Goal: Task Accomplishment & Management: Manage account settings

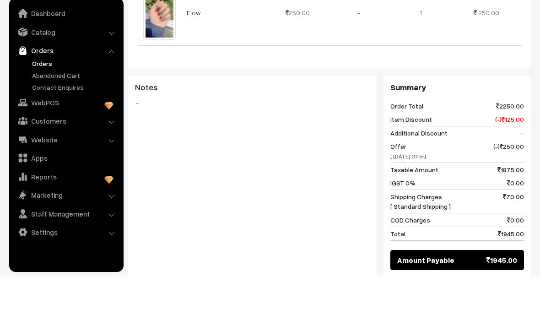
scroll to position [750, 0]
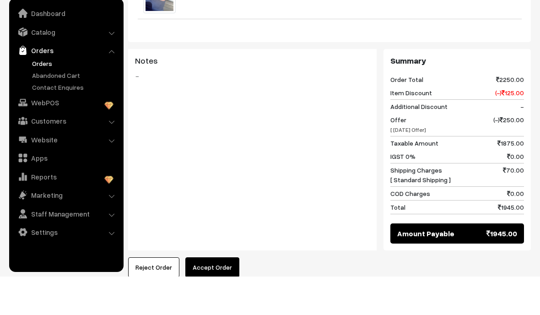
click at [200, 296] on button "Accept Order" at bounding box center [212, 306] width 54 height 20
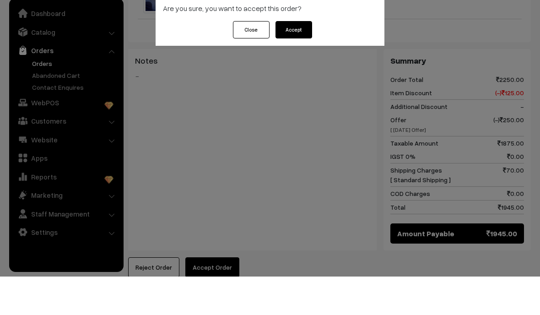
click at [295, 59] on button "Accept" at bounding box center [293, 67] width 37 height 17
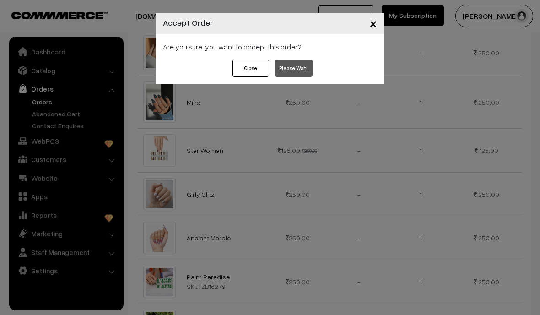
scroll to position [349, 0]
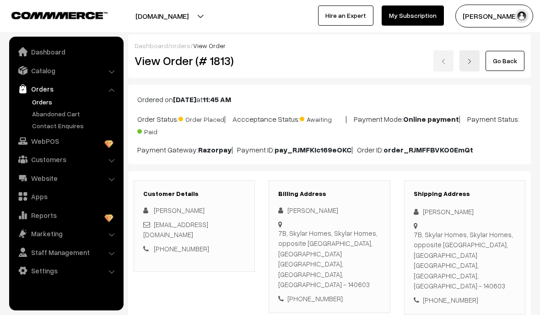
scroll to position [787, 0]
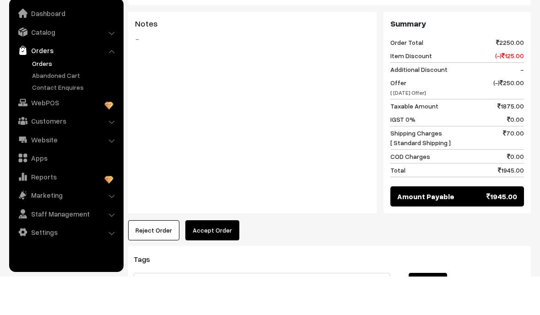
click at [224, 259] on button "Accept Order" at bounding box center [212, 269] width 54 height 20
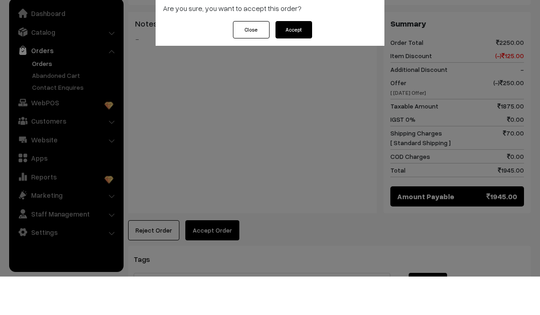
click at [291, 59] on button "Accept" at bounding box center [293, 67] width 37 height 17
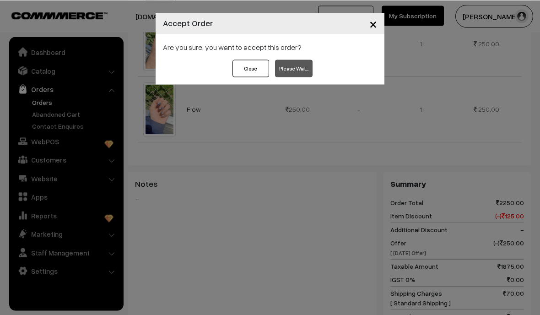
scroll to position [661, 0]
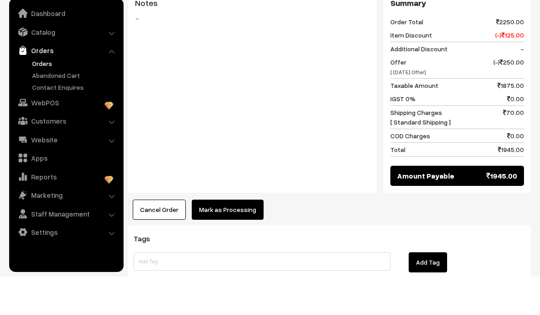
scroll to position [808, 0]
click at [232, 238] on button "Mark as Processing" at bounding box center [228, 248] width 72 height 20
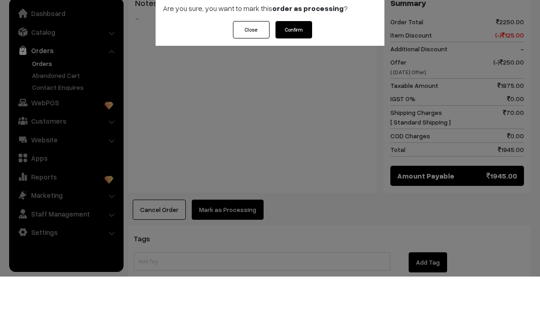
click at [307, 59] on button "Confirm" at bounding box center [293, 67] width 37 height 17
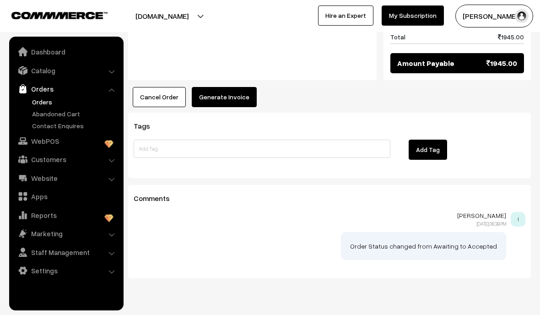
scroll to position [959, 0]
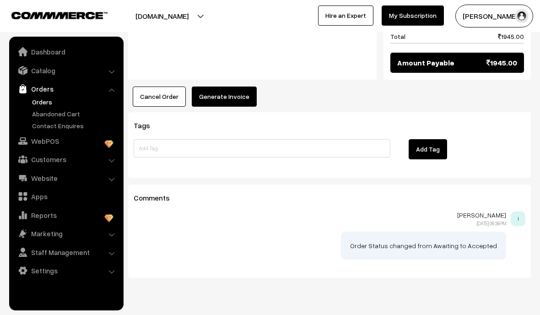
click at [231, 86] on button "Generate Invoice" at bounding box center [224, 96] width 65 height 20
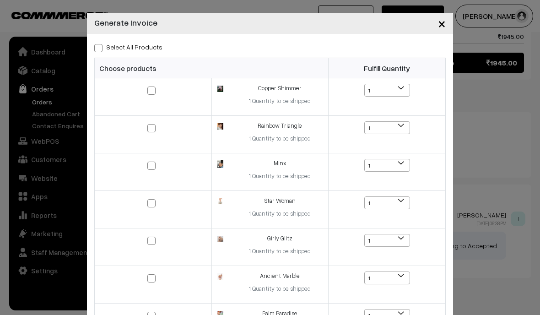
click at [98, 43] on input "Select All Products" at bounding box center [97, 46] width 6 height 6
checkbox input "true"
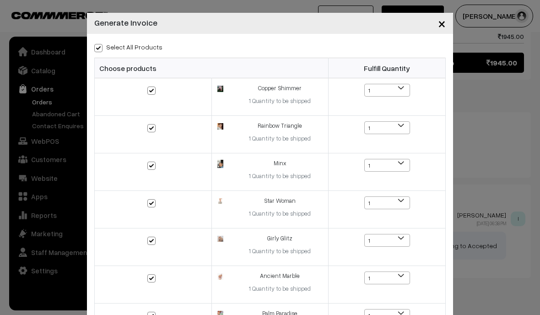
checkbox input "true"
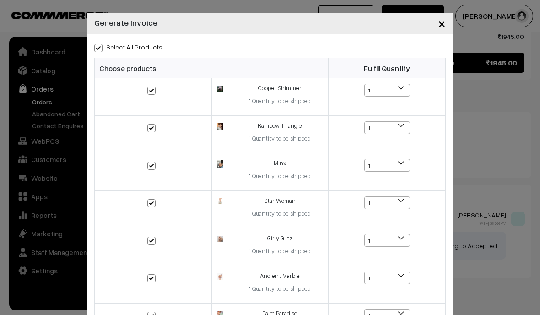
checkbox input "true"
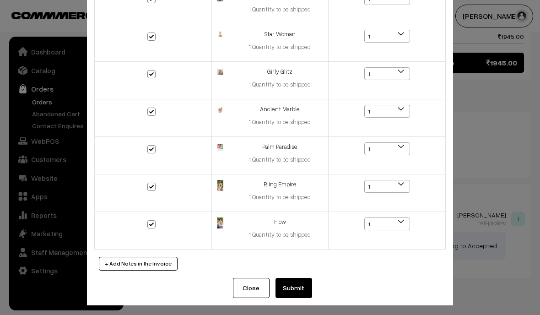
scroll to position [166, 0]
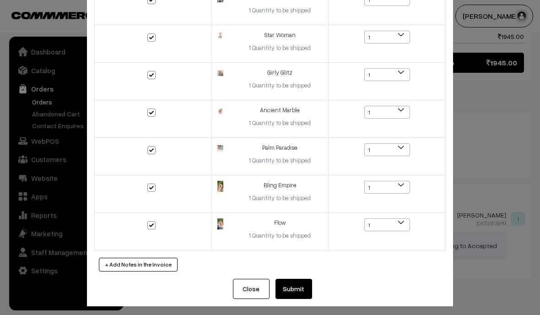
click at [254, 280] on button "Close" at bounding box center [251, 289] width 37 height 20
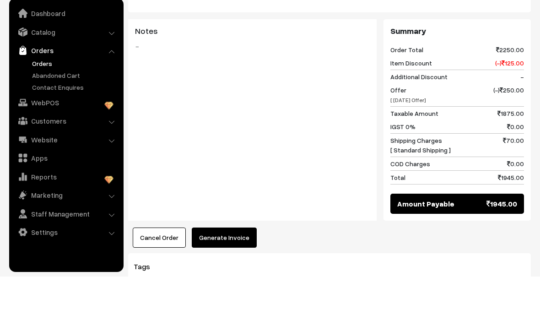
scroll to position [782, 0]
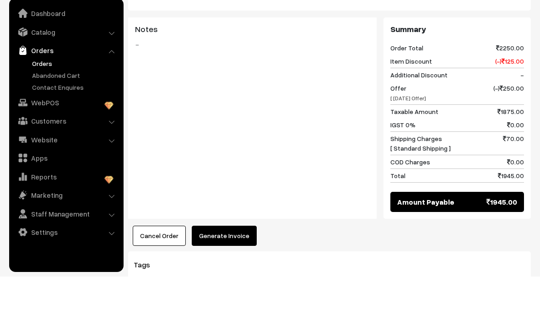
click at [231, 264] on button "Generate Invoice" at bounding box center [224, 274] width 65 height 20
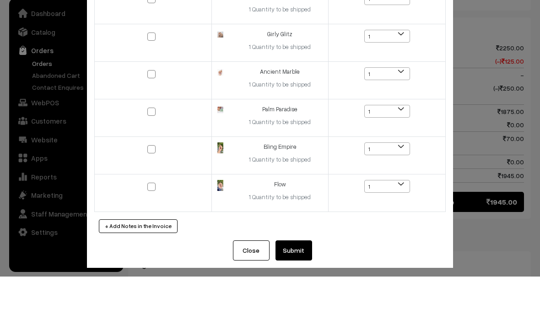
scroll to position [0, 0]
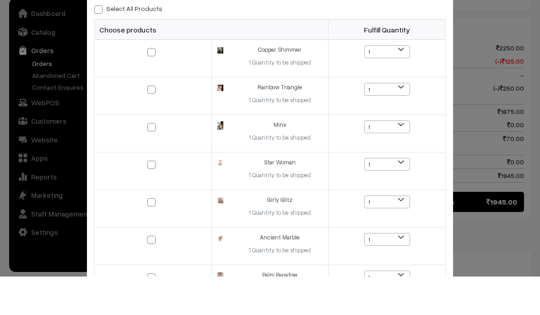
click at [100, 42] on label "Select All Products" at bounding box center [128, 47] width 68 height 10
click at [100, 43] on input "Select All Products" at bounding box center [97, 46] width 6 height 6
checkbox input "true"
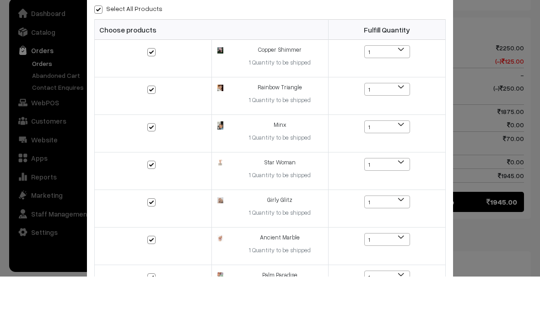
checkbox input "true"
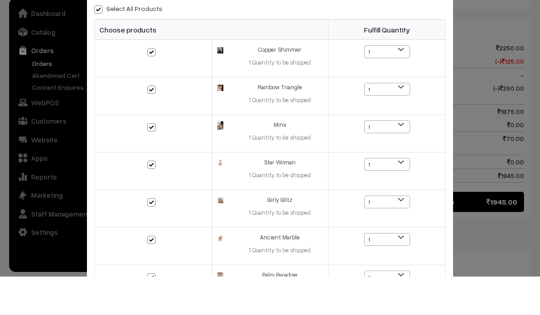
checkbox input "true"
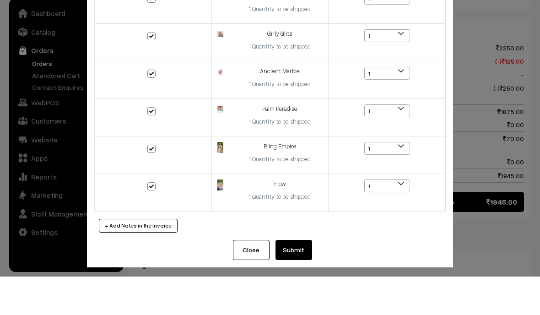
scroll to position [166, 0]
click at [140, 258] on button "+ Add Notes in the Invoice" at bounding box center [138, 265] width 79 height 14
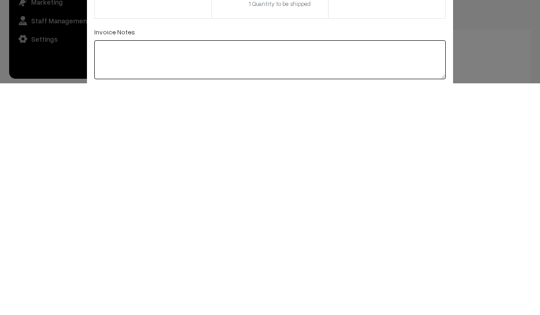
scroll to position [822, 0]
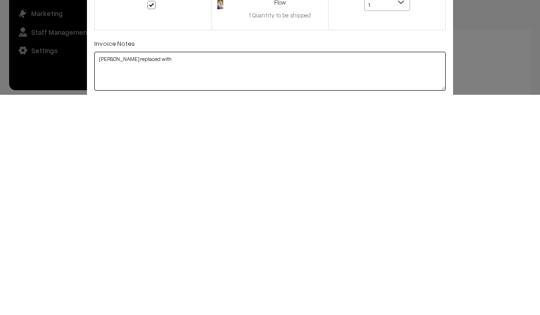
click at [236, 272] on textarea "Girly Giltz replaced with" at bounding box center [269, 291] width 351 height 39
paste textarea "Cheerful Cheetah"
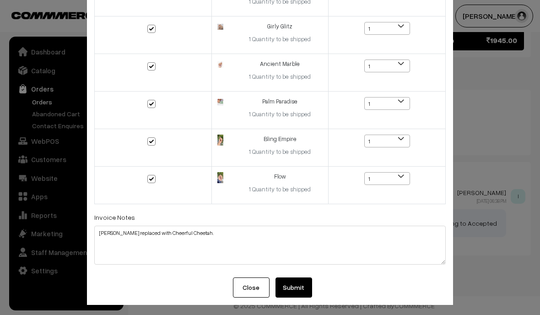
scroll to position [211, 0]
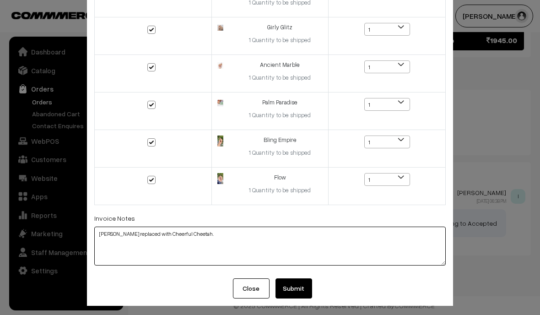
type textarea "Girly Giltz replaced with Cheerful Cheetah."
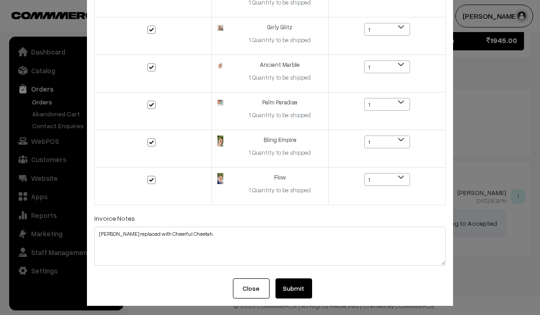
click at [126, 193] on td at bounding box center [153, 186] width 117 height 38
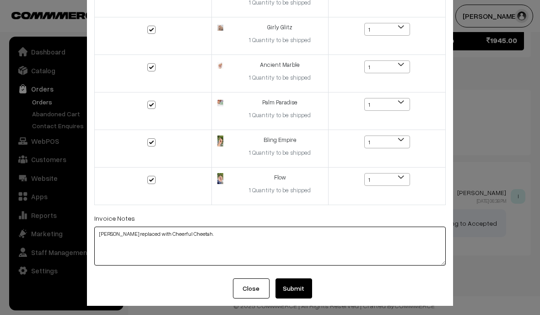
click at [301, 249] on textarea "Girly Giltz replaced with Cheerful Cheetah." at bounding box center [269, 245] width 351 height 39
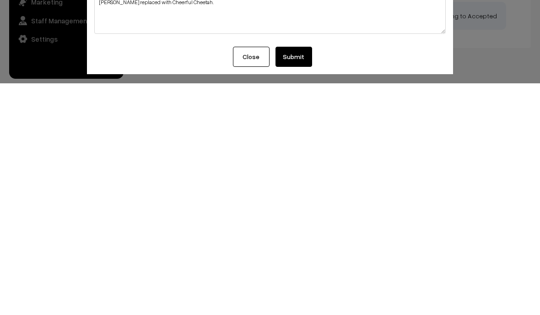
click at [481, 61] on div "× Generate Invoice Select All Products Choose products Fulfill Quantity 1 1 1 1…" at bounding box center [270, 157] width 540 height 315
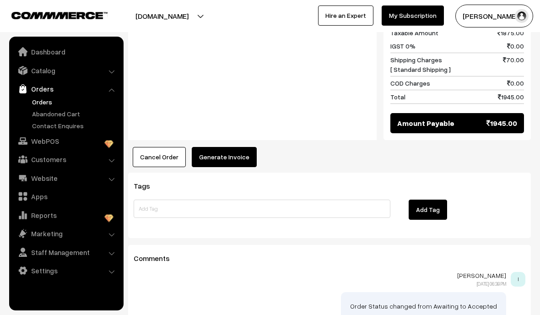
scroll to position [896, 0]
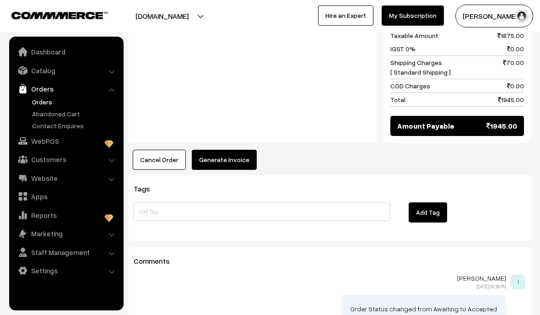
click at [238, 150] on button "Generate Invoice" at bounding box center [224, 160] width 65 height 20
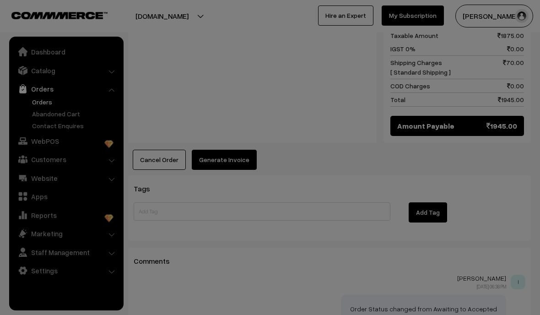
scroll to position [0, 0]
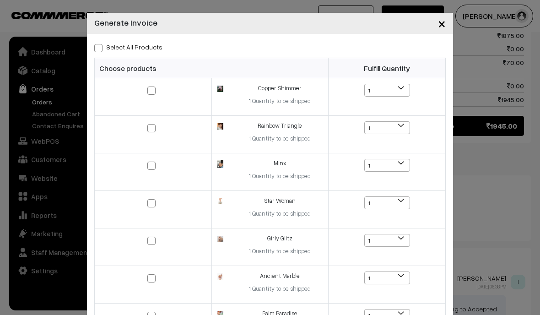
click at [102, 50] on span at bounding box center [98, 48] width 8 height 8
click at [100, 49] on input "Select All Products" at bounding box center [97, 46] width 6 height 6
checkbox input "true"
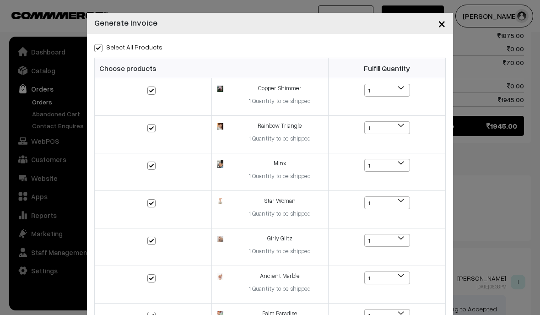
checkbox input "true"
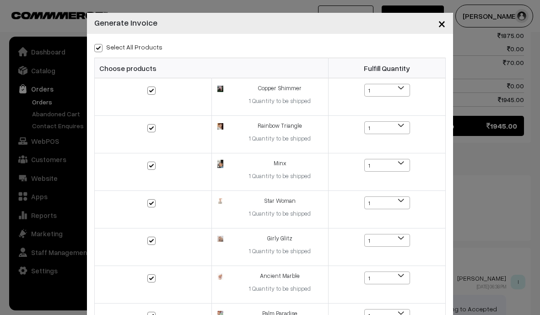
checkbox input "true"
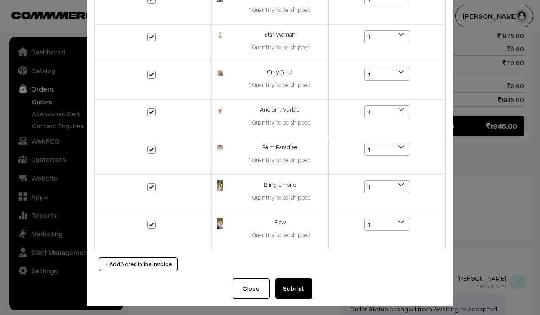
scroll to position [166, 0]
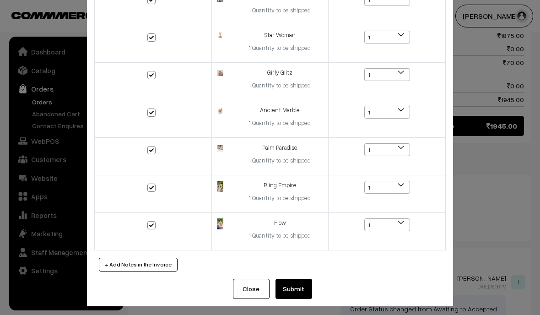
click at [118, 267] on button "+ Add Notes in the Invoice" at bounding box center [138, 265] width 79 height 14
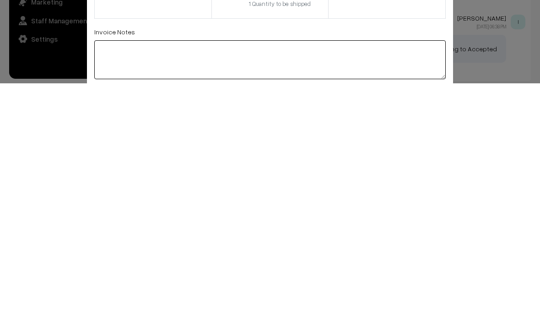
scroll to position [936, 0]
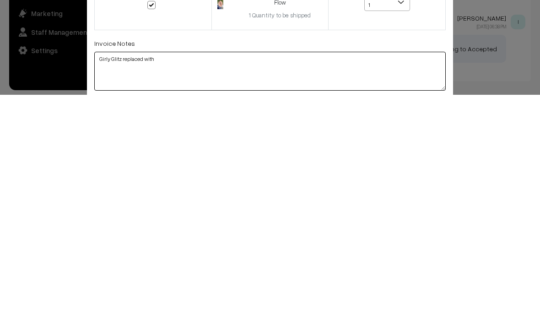
click at [235, 272] on textarea "Girly Glitz replaced with" at bounding box center [269, 291] width 351 height 39
paste textarea "Cheerful Cheetah"
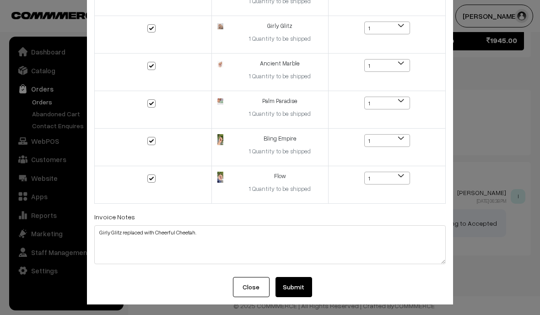
scroll to position [211, 0]
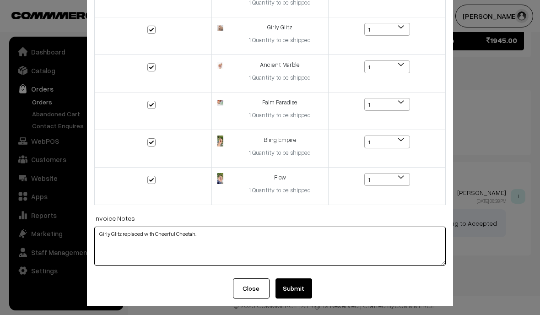
click at [300, 244] on textarea "Girly Glitz replaced with Cheerful Cheetah." at bounding box center [269, 245] width 351 height 39
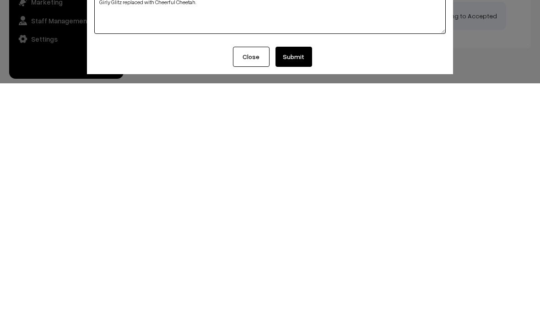
type textarea "Girly Glitz replaced with Cheerful Cheetah."
click at [295, 278] on button "Submit" at bounding box center [293, 288] width 37 height 20
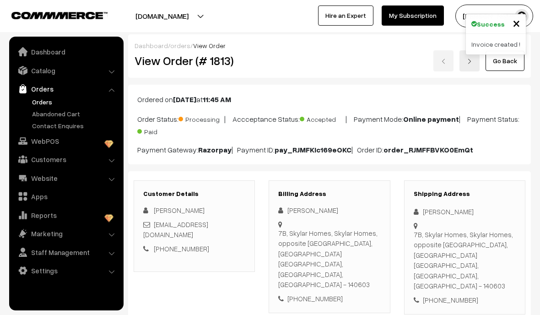
scroll to position [958, 0]
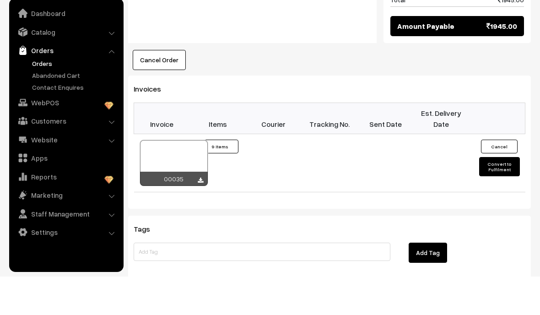
click at [184, 178] on div at bounding box center [174, 201] width 68 height 46
click at [504, 195] on button "Convert to Fulfilment" at bounding box center [499, 204] width 40 height 19
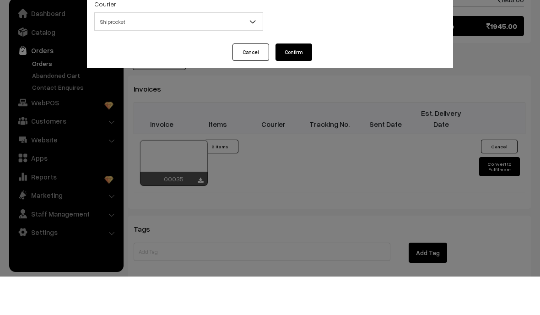
click at [116, 51] on span "Shiprocket" at bounding box center [178, 60] width 169 height 18
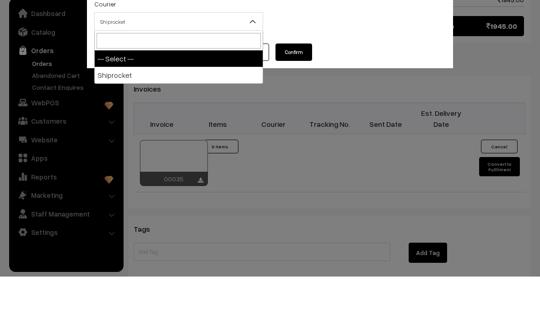
scroll to position [996, 0]
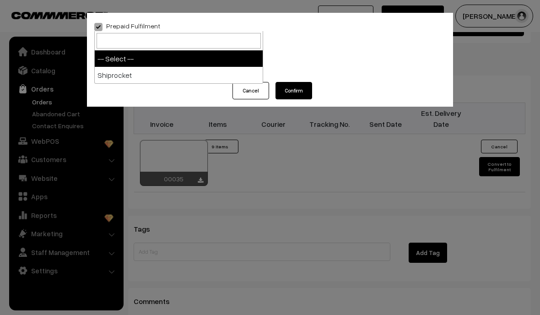
select select "1"
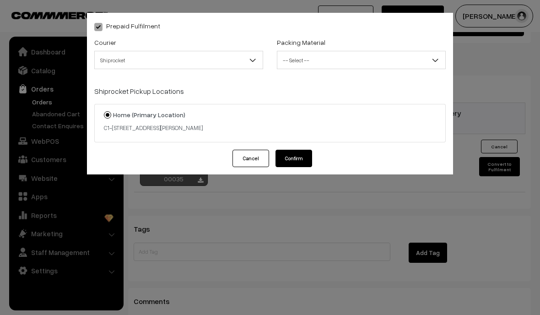
click at [408, 26] on div "Prepaid Fulfilment" at bounding box center [269, 25] width 351 height 11
click at [414, 37] on div "Packing Material -- Select -- Envelope -- Select --" at bounding box center [361, 53] width 169 height 32
click at [438, 29] on div "Prepaid Fulfilment" at bounding box center [269, 25] width 351 height 11
click at [430, 36] on div "Prepaid Fulfilment Courier -- Select -- Shiprocket Shiprocket Packing Material" at bounding box center [270, 81] width 366 height 137
click at [425, 33] on div "Prepaid Fulfilment Courier -- Select -- Shiprocket Shiprocket Packing Material" at bounding box center [270, 81] width 366 height 137
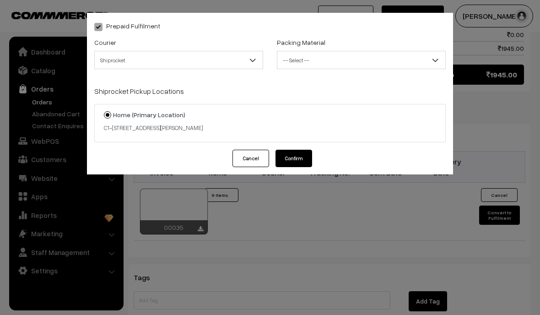
scroll to position [947, 0]
click at [365, 65] on span "-- Select --" at bounding box center [361, 60] width 168 height 16
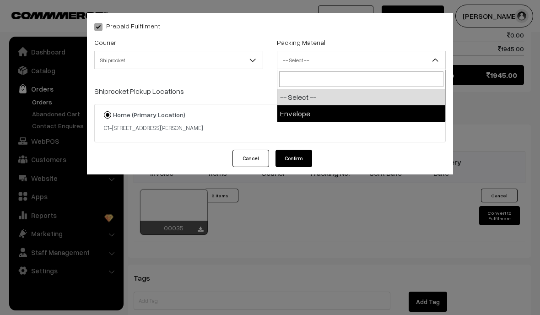
select select "1"
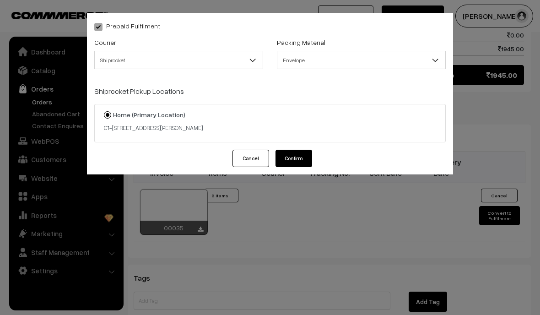
click at [307, 161] on button "Confirm" at bounding box center [293, 158] width 37 height 17
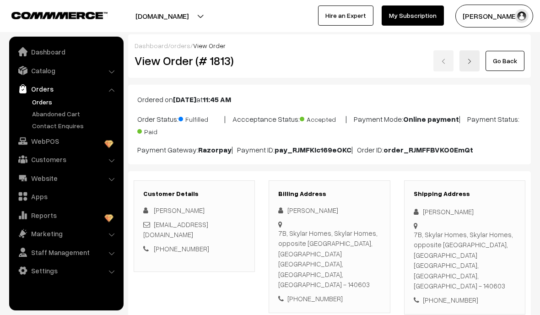
scroll to position [947, 0]
click at [41, 105] on link "Orders" at bounding box center [75, 102] width 91 height 10
